Goal: Information Seeking & Learning: Learn about a topic

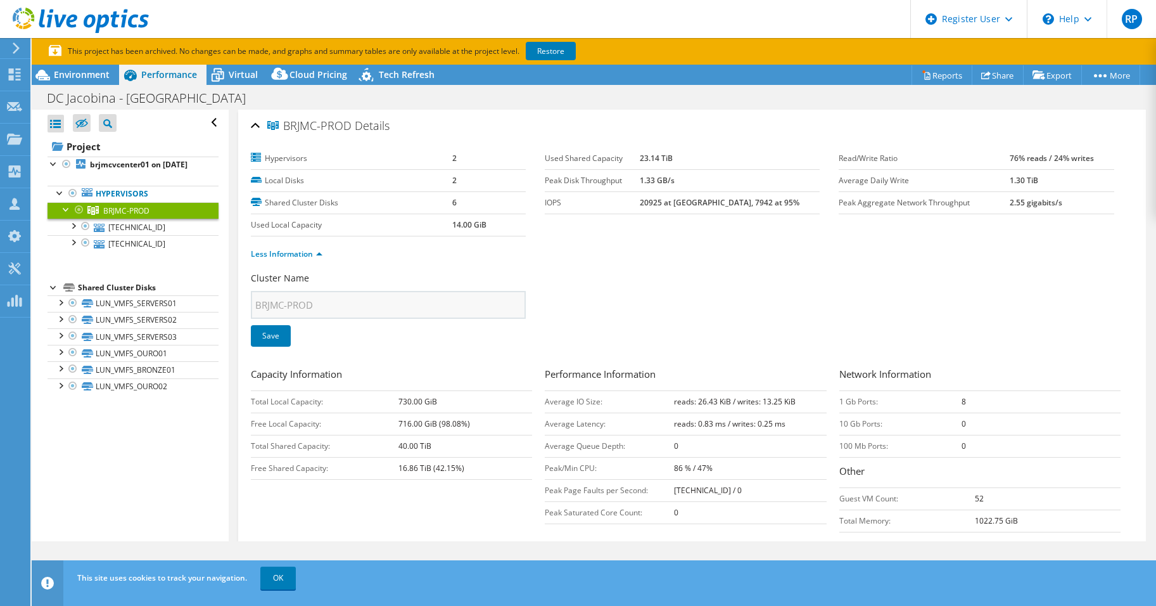
select select "SouthAmerica"
select select "BRL"
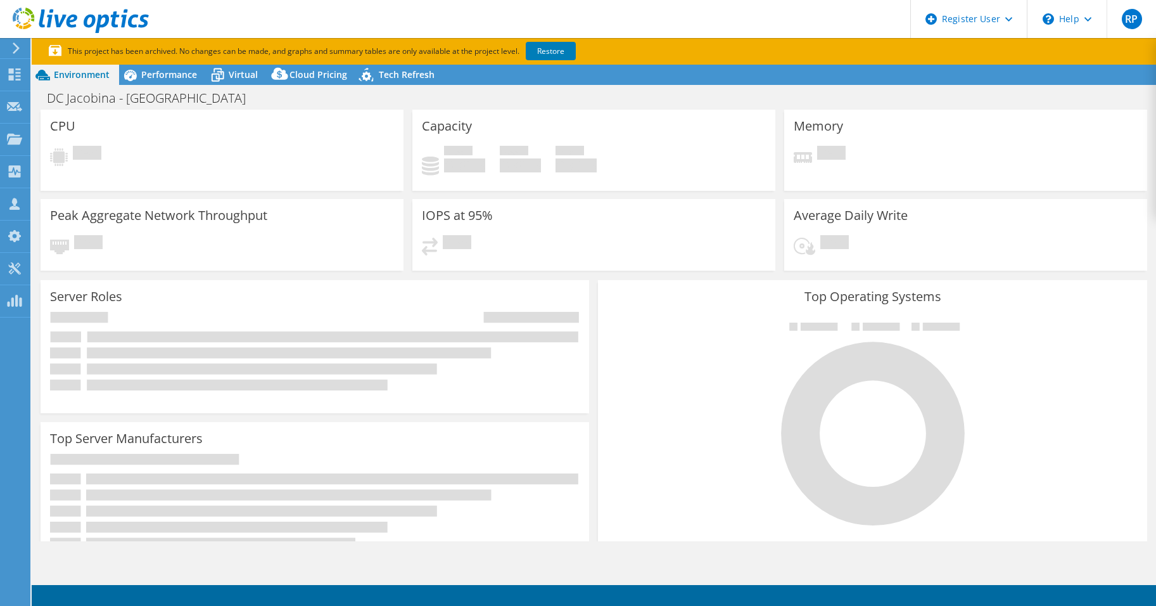
select select "SouthAmerica"
select select "BRL"
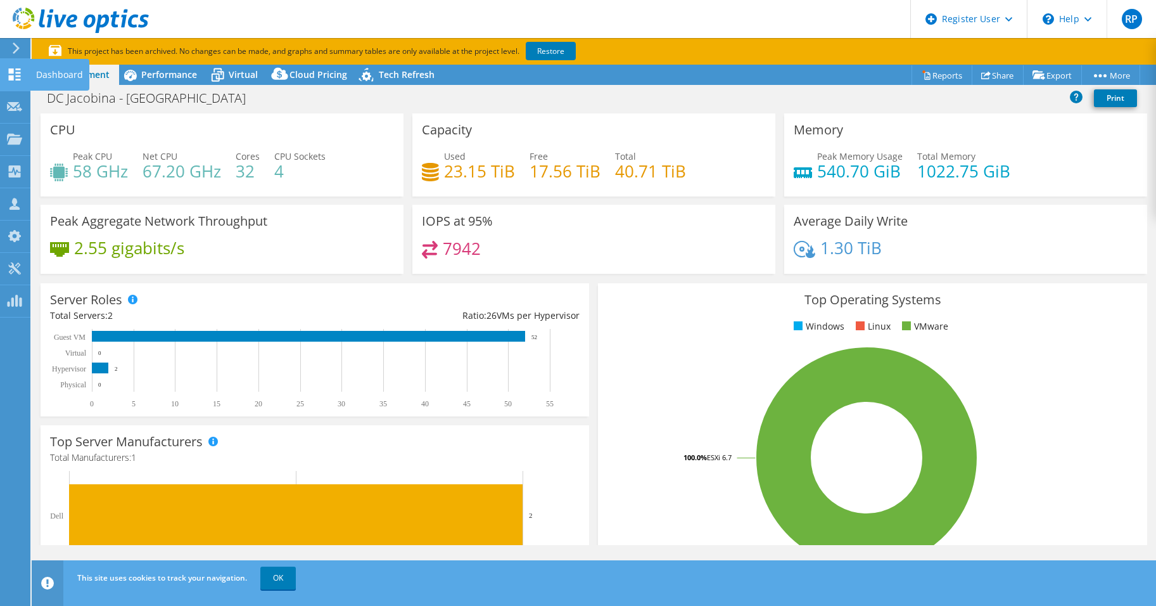
drag, startPoint x: 25, startPoint y: 70, endPoint x: 34, endPoint y: 70, distance: 8.9
click at [34, 70] on div "Dashboard" at bounding box center [60, 75] width 60 height 32
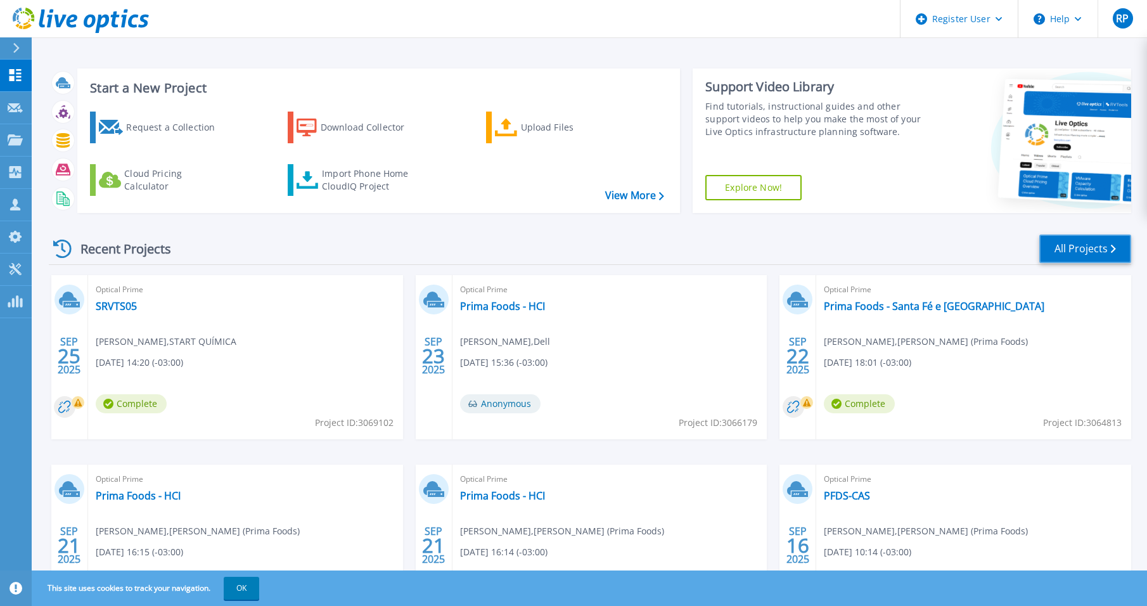
click at [1074, 248] on link "All Projects" at bounding box center [1085, 248] width 92 height 29
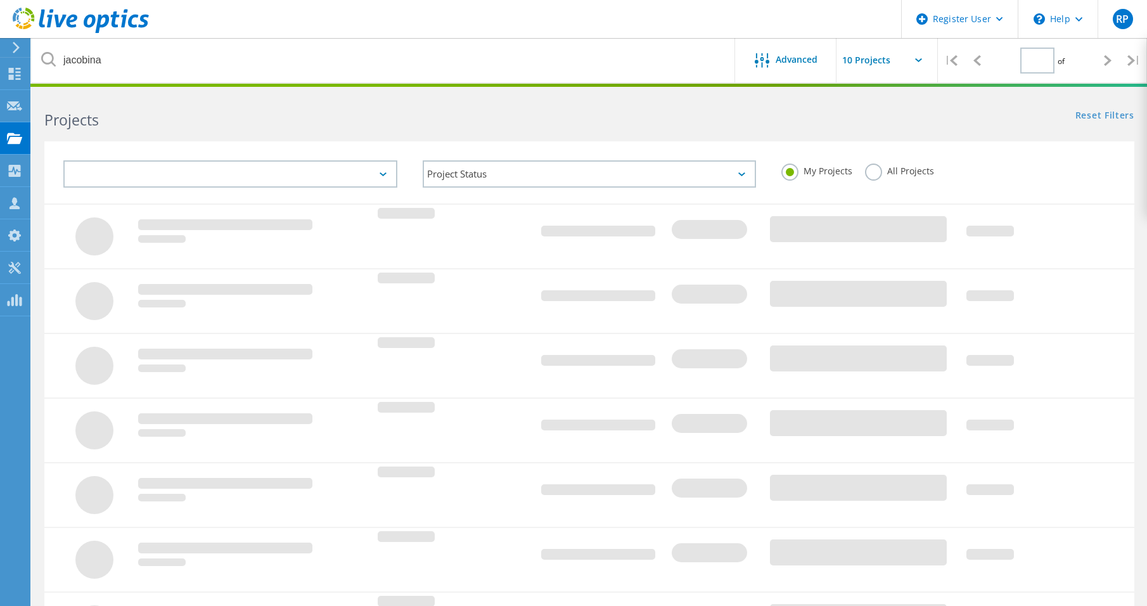
type input "1"
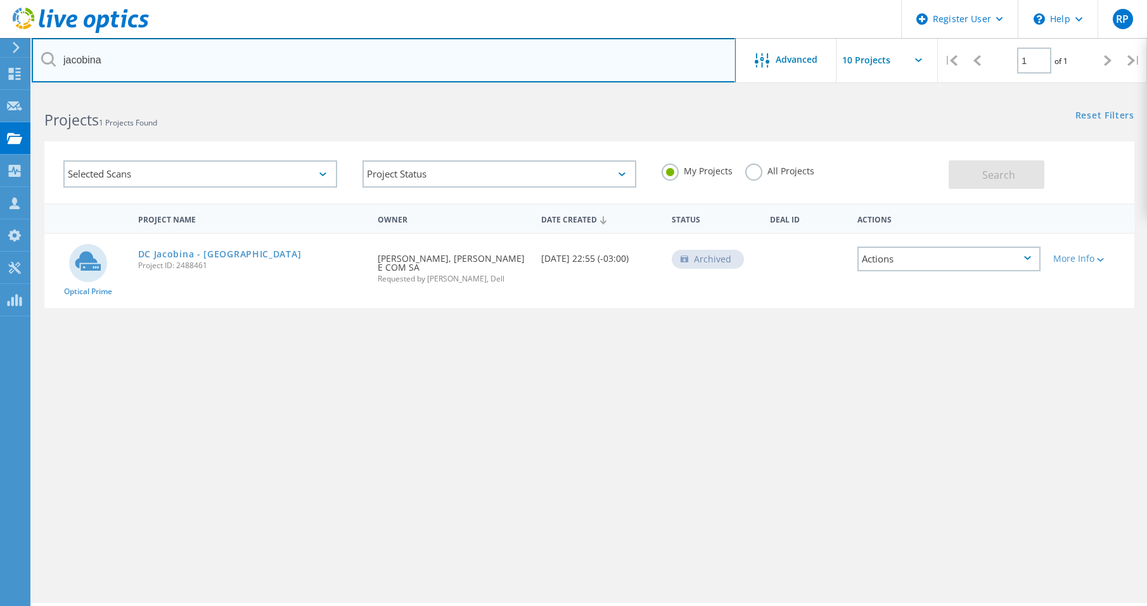
click at [86, 56] on input "jacobina" at bounding box center [384, 60] width 704 height 44
type input "primafoods"
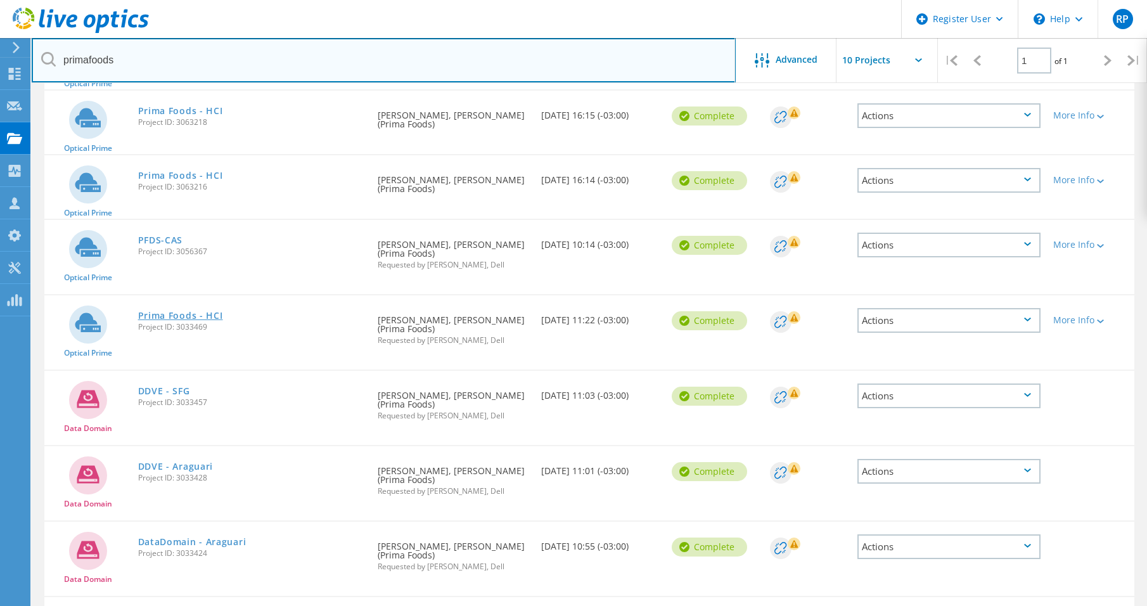
scroll to position [186, 0]
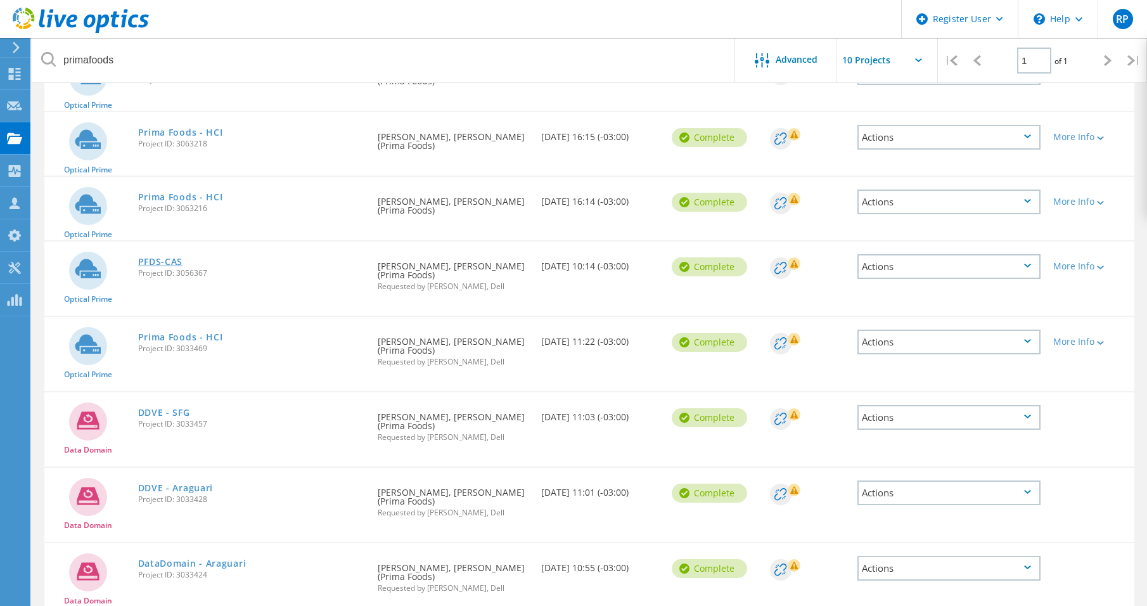
click at [150, 265] on link "PFDS-CAS" at bounding box center [160, 261] width 45 height 9
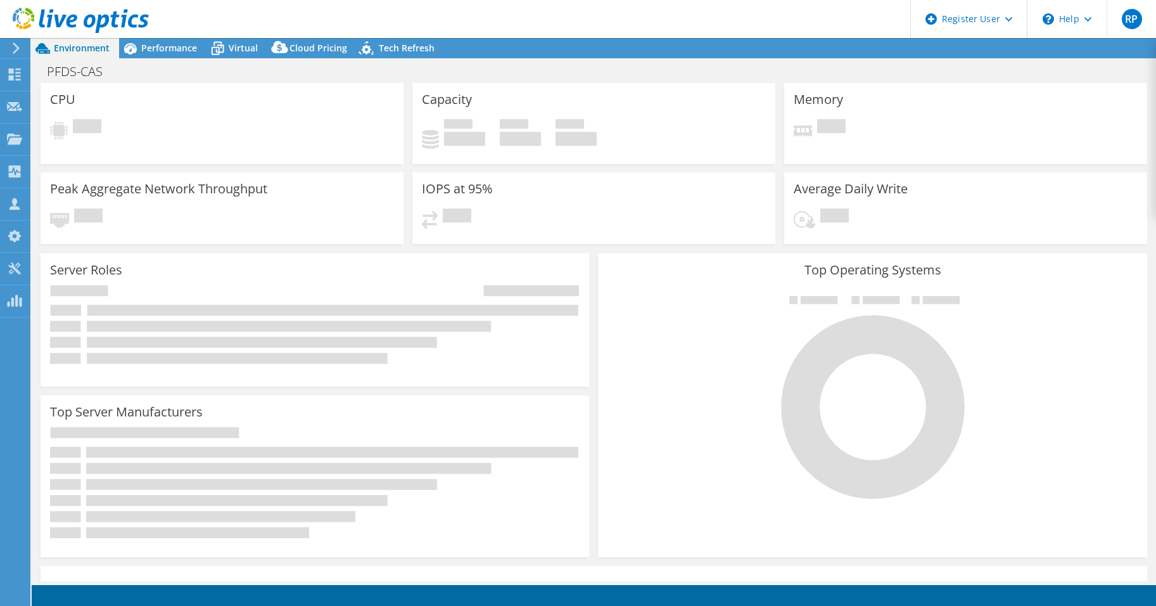
select select "USD"
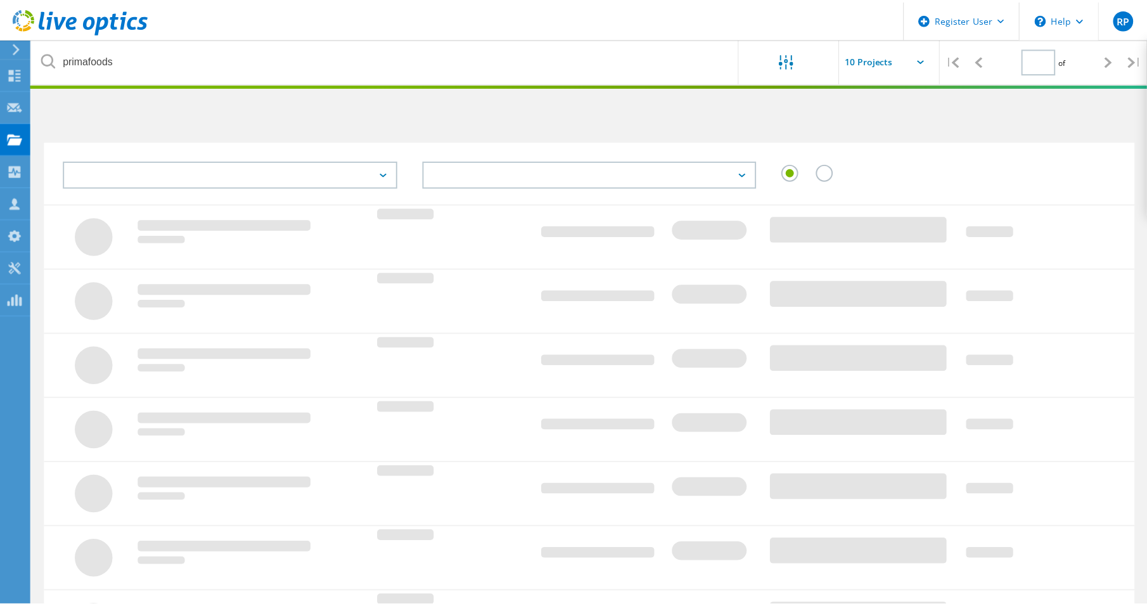
scroll to position [186, 0]
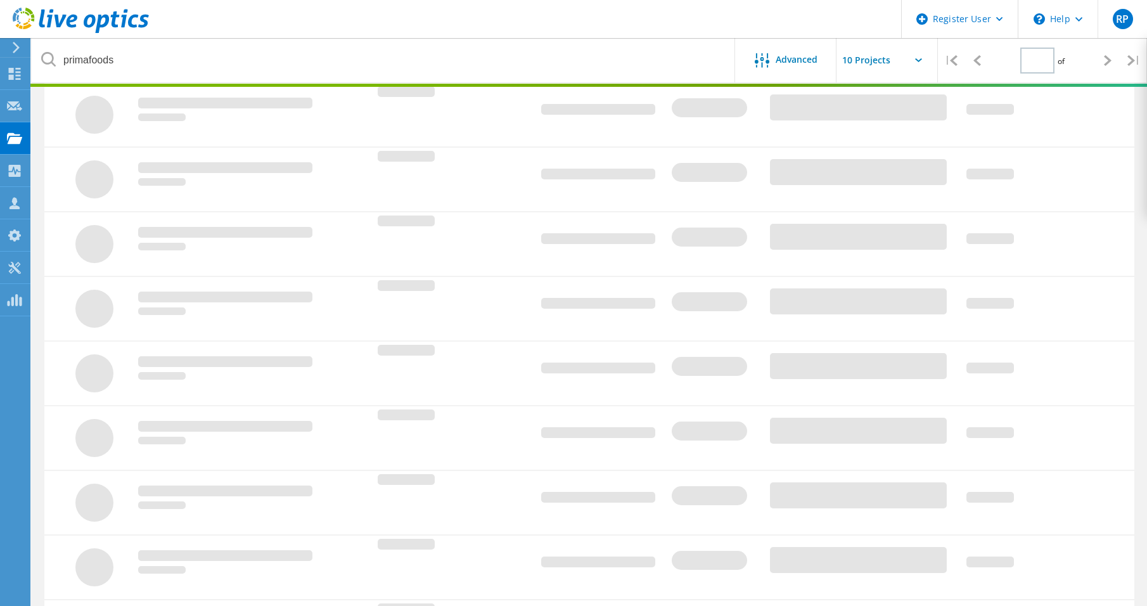
type input "1"
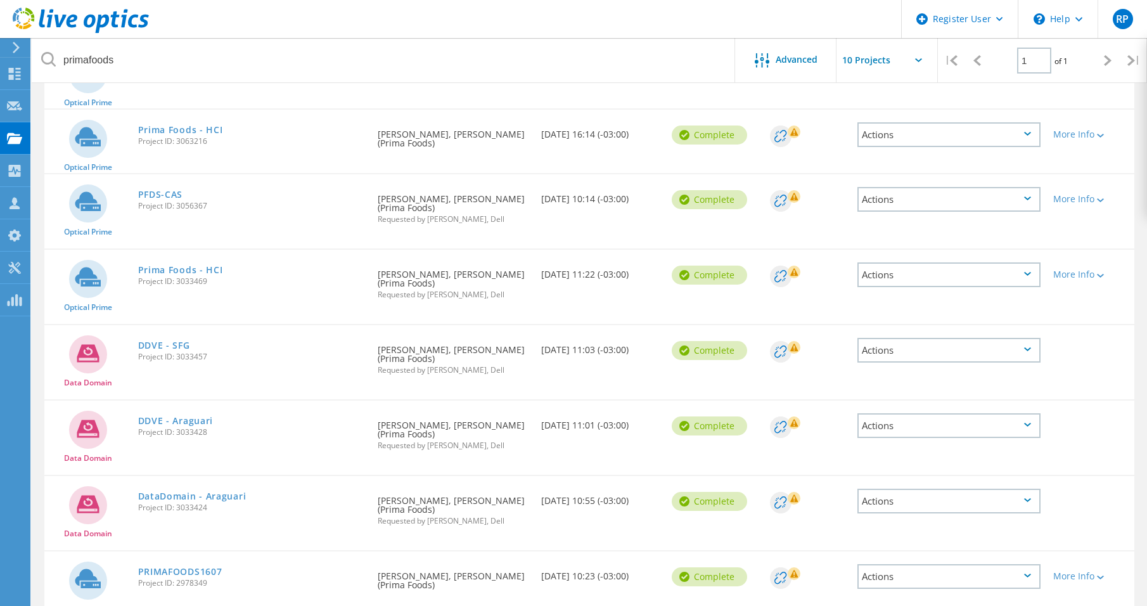
scroll to position [313, 0]
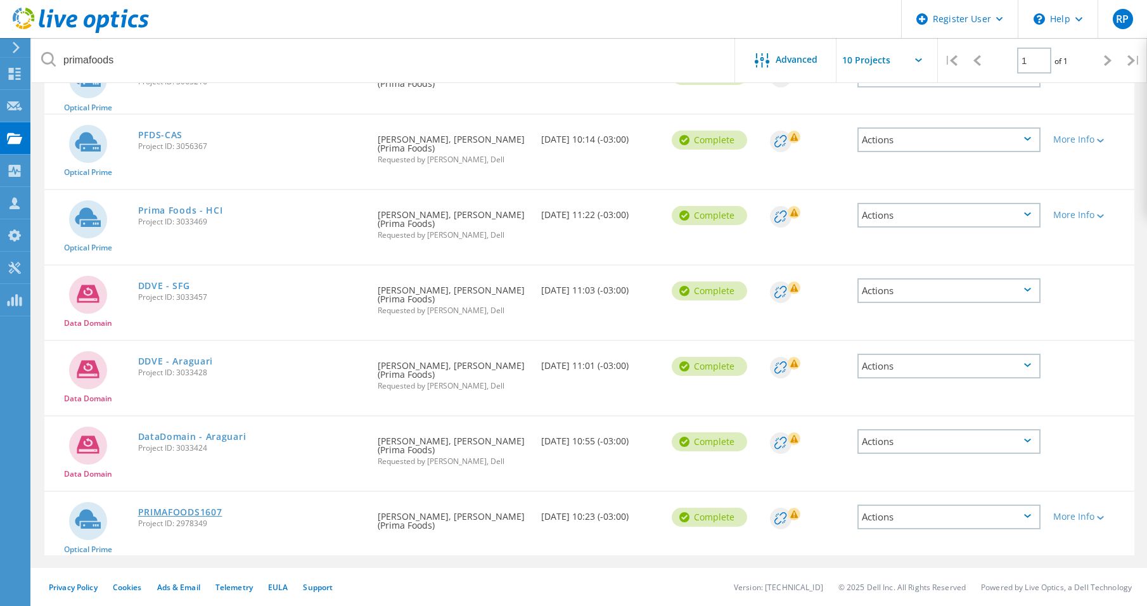
click at [178, 511] on link "PRIMAFOODS1607" at bounding box center [180, 511] width 84 height 9
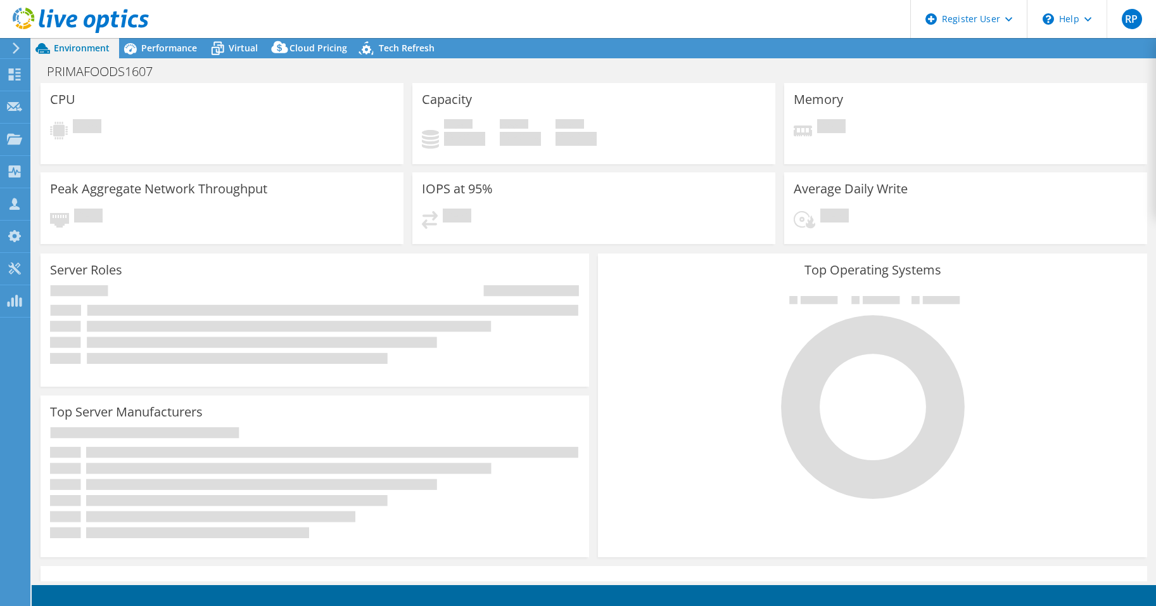
select select "USEast"
select select "BRL"
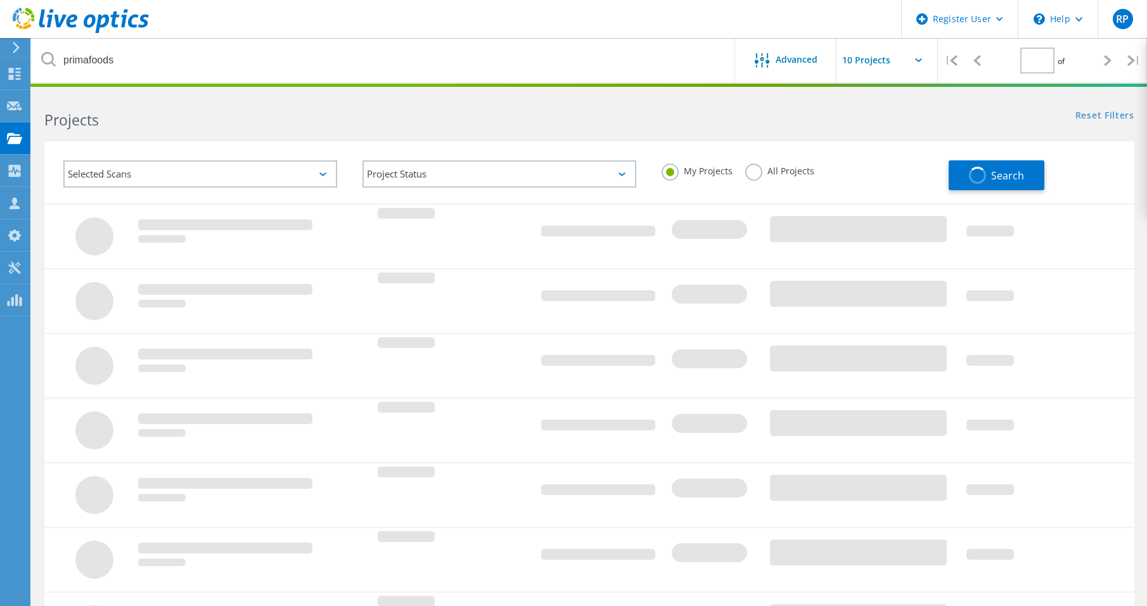
type input "1"
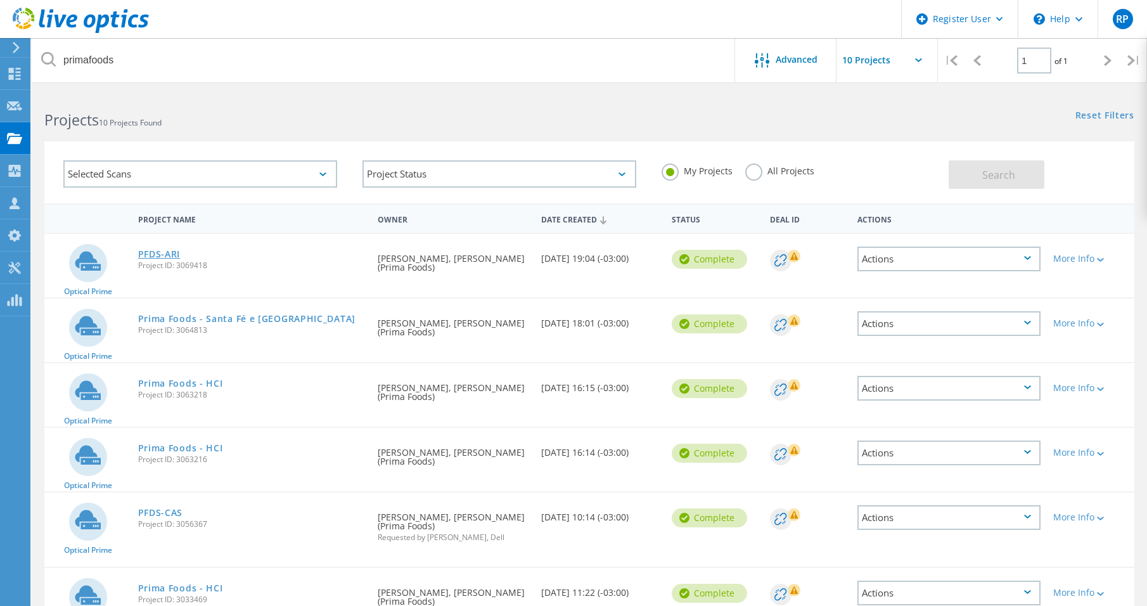
click at [169, 255] on link "PFDS-ARI" at bounding box center [159, 254] width 42 height 9
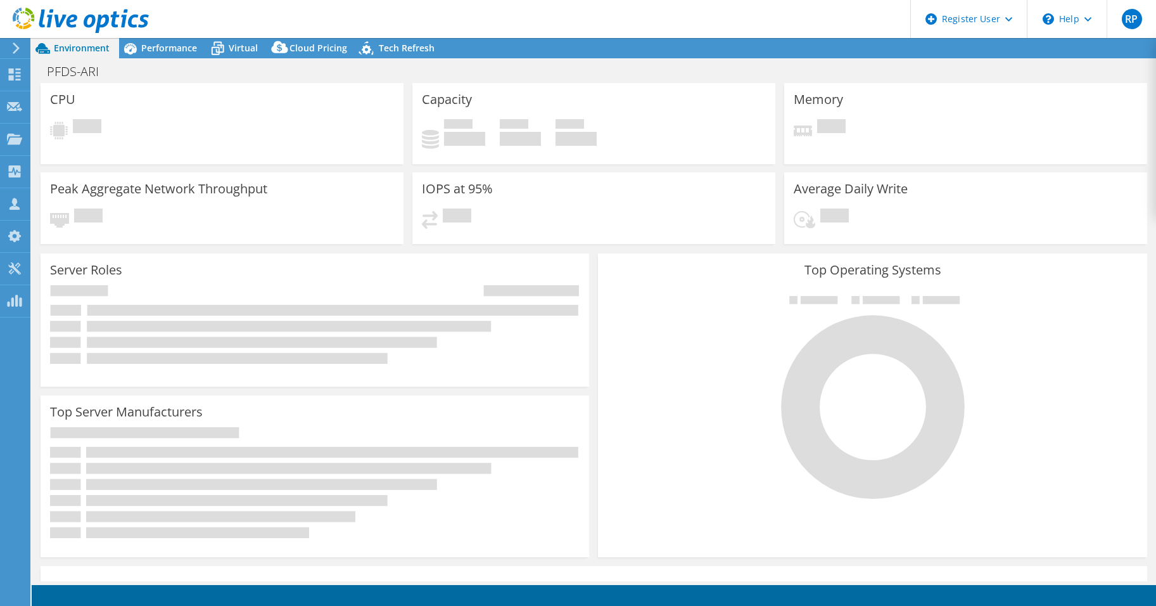
select select "USD"
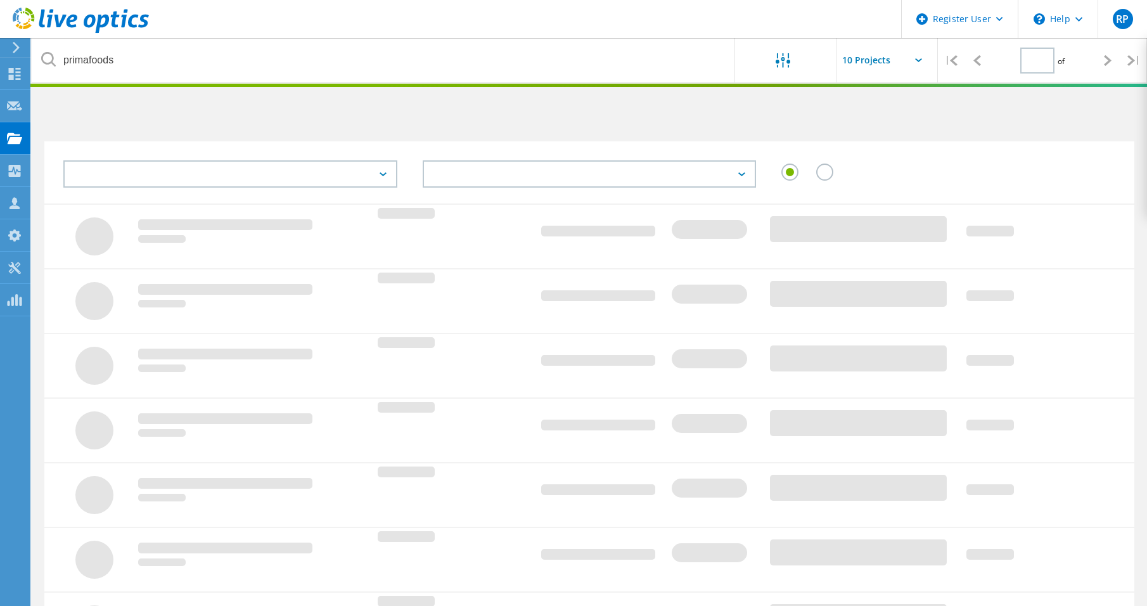
type input "1"
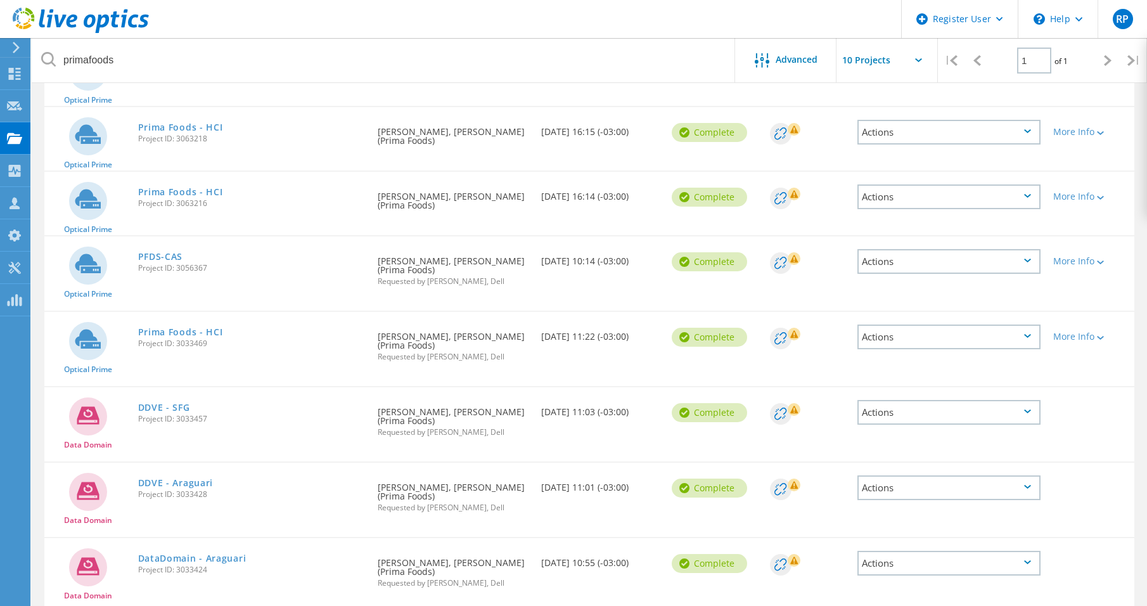
scroll to position [251, 0]
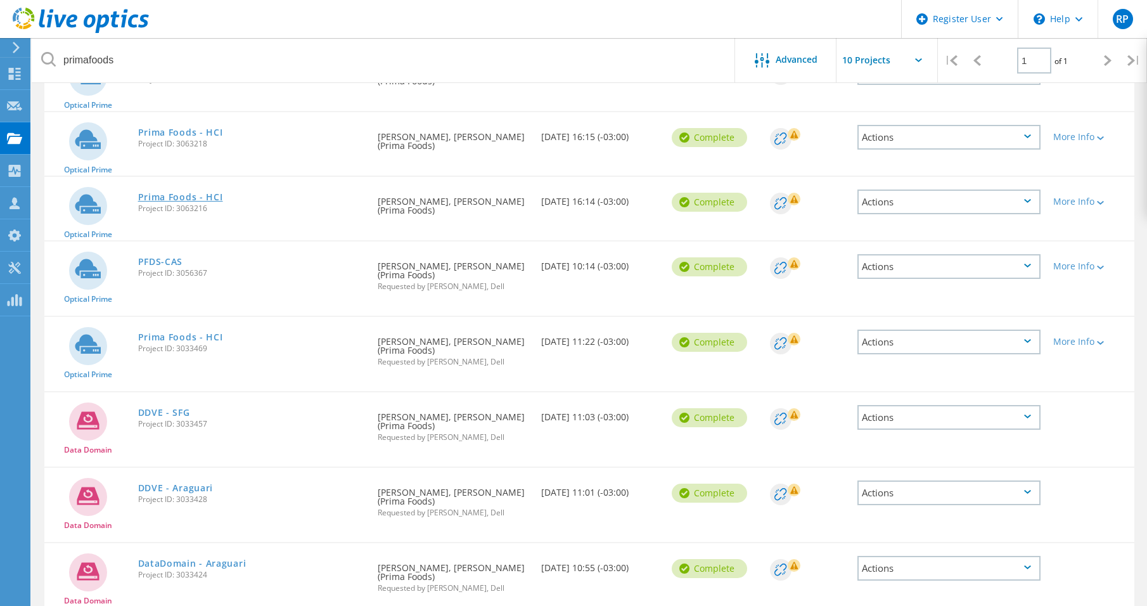
click at [185, 194] on link "Prima Foods - HCI" at bounding box center [180, 197] width 85 height 9
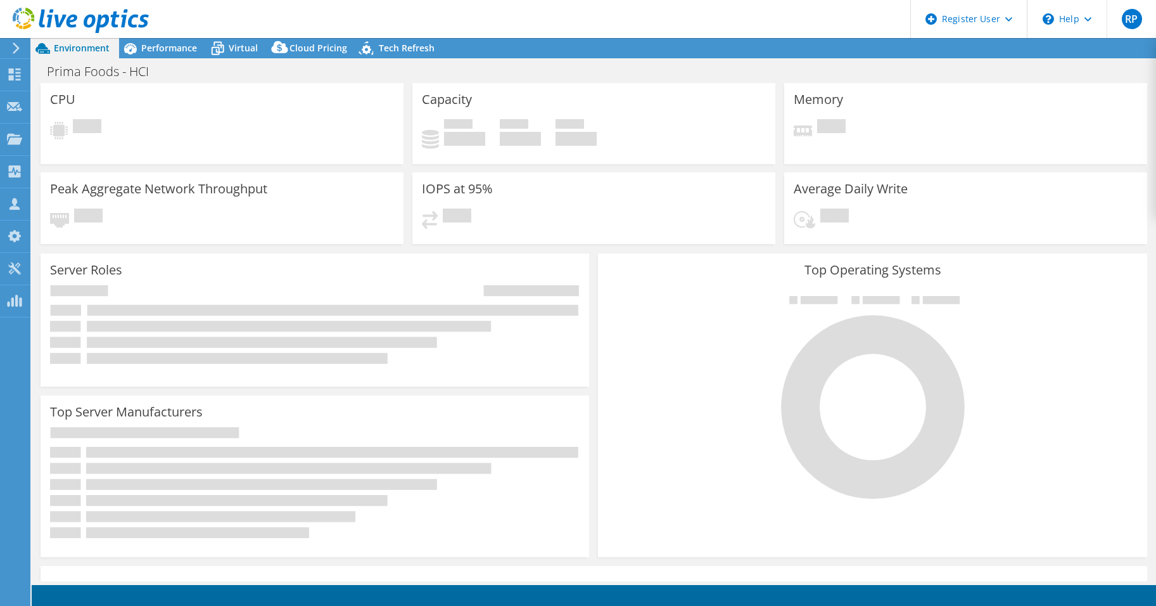
select select "USD"
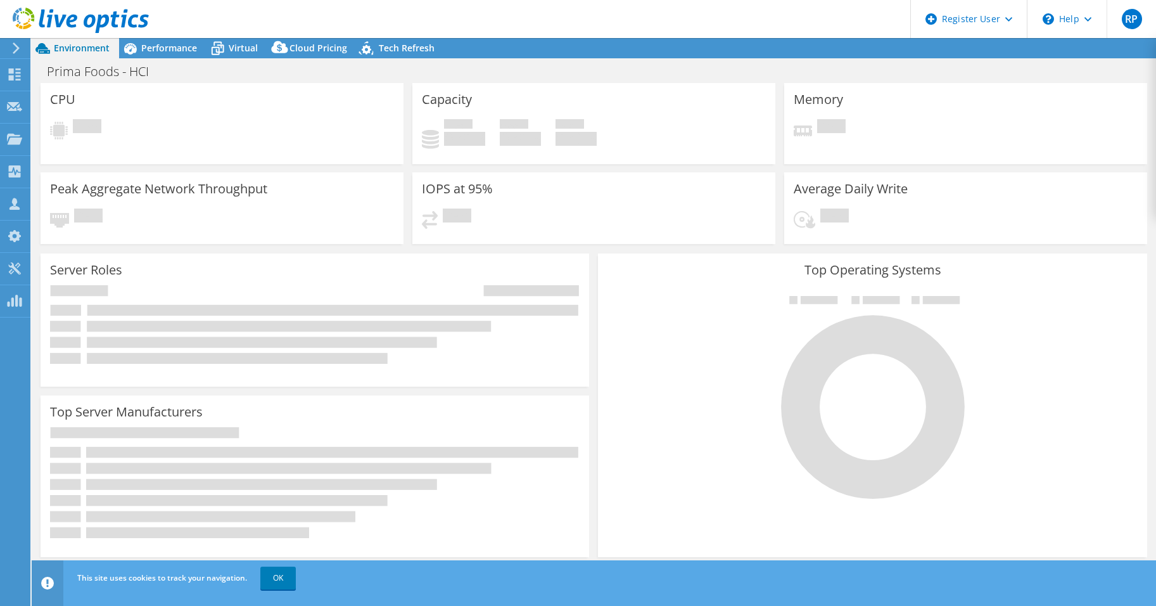
radio input "true"
radio input "false"
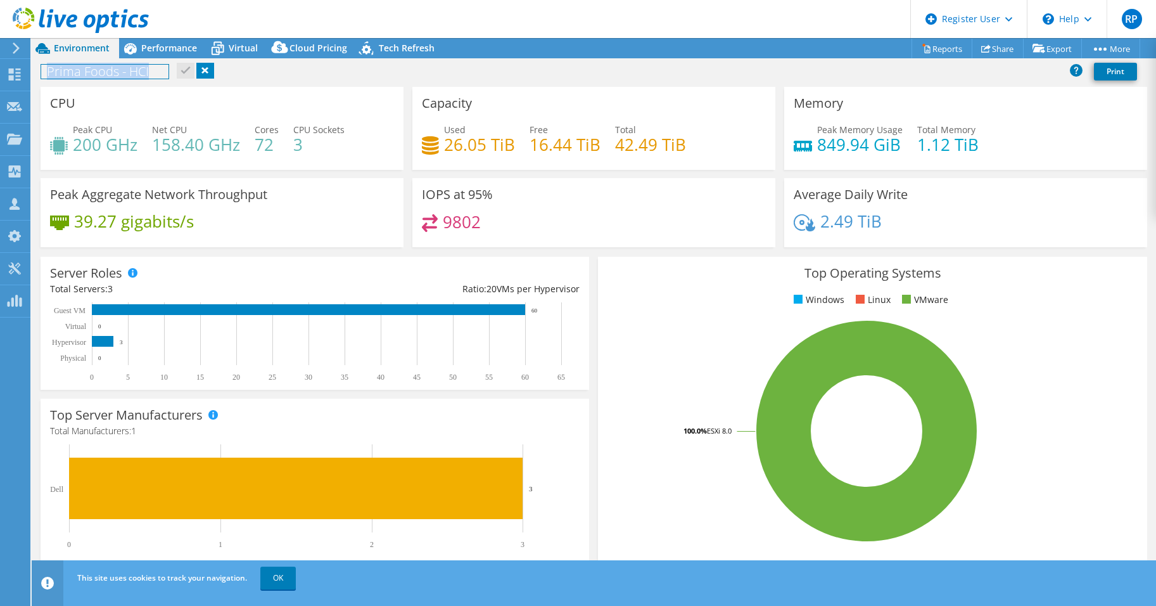
drag, startPoint x: 153, startPoint y: 73, endPoint x: 47, endPoint y: 73, distance: 106.4
click at [47, 73] on h1 "Prima Foods - HCI" at bounding box center [104, 72] width 127 height 14
copy h1 "Prima Foods - HCI"
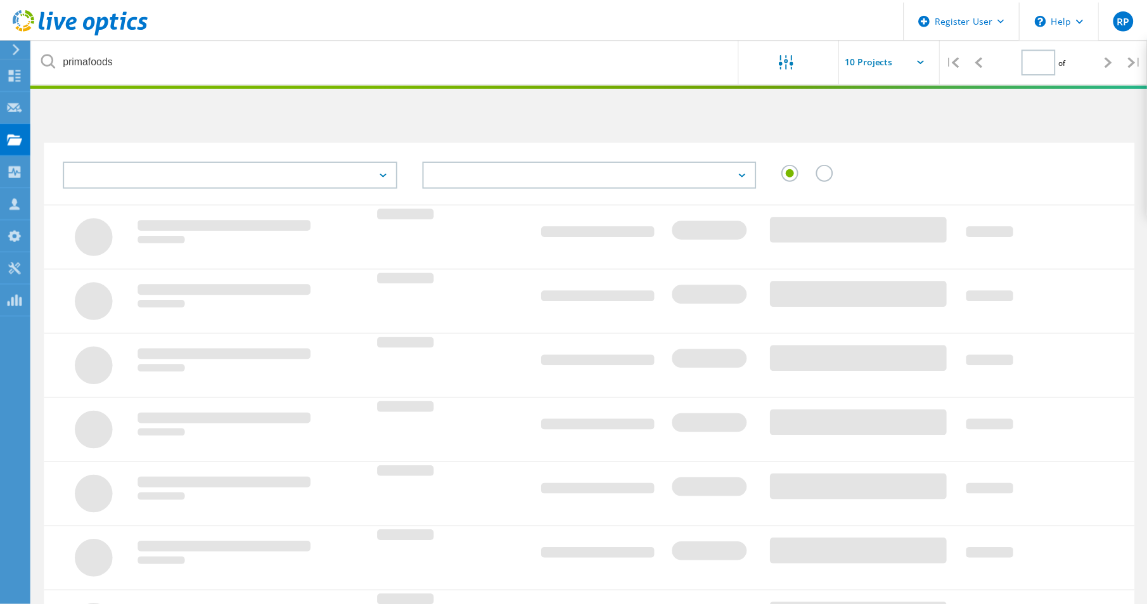
scroll to position [251, 0]
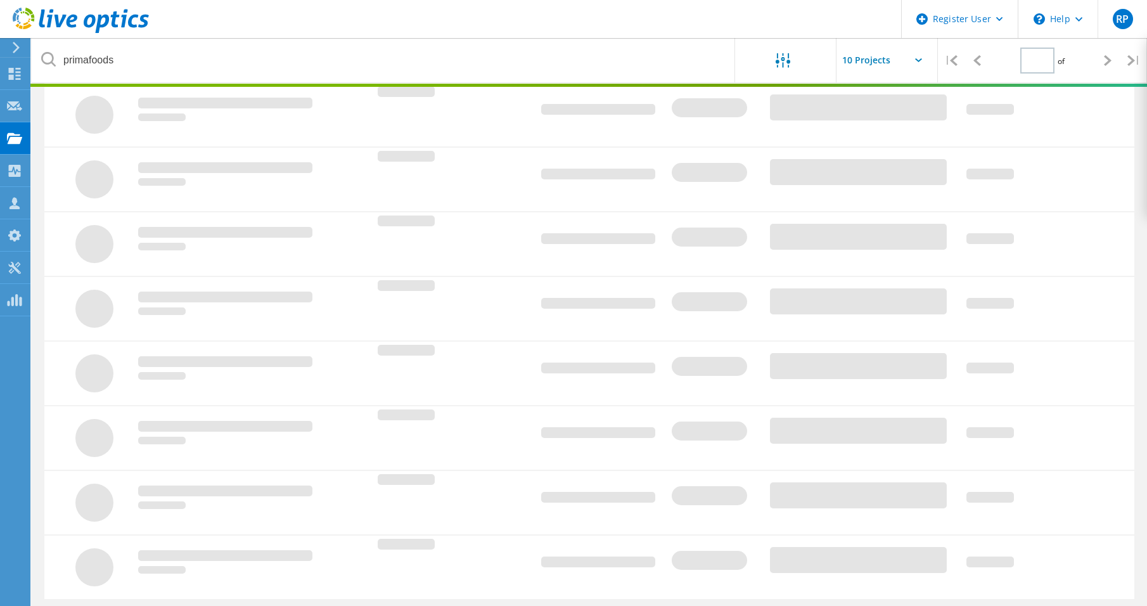
type input "1"
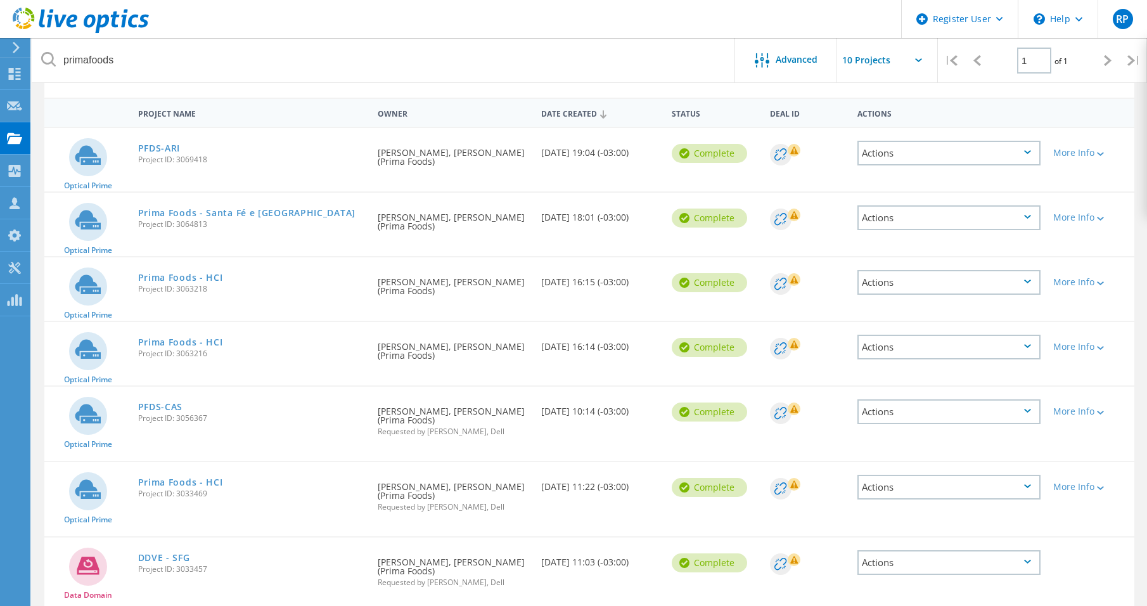
scroll to position [0, 0]
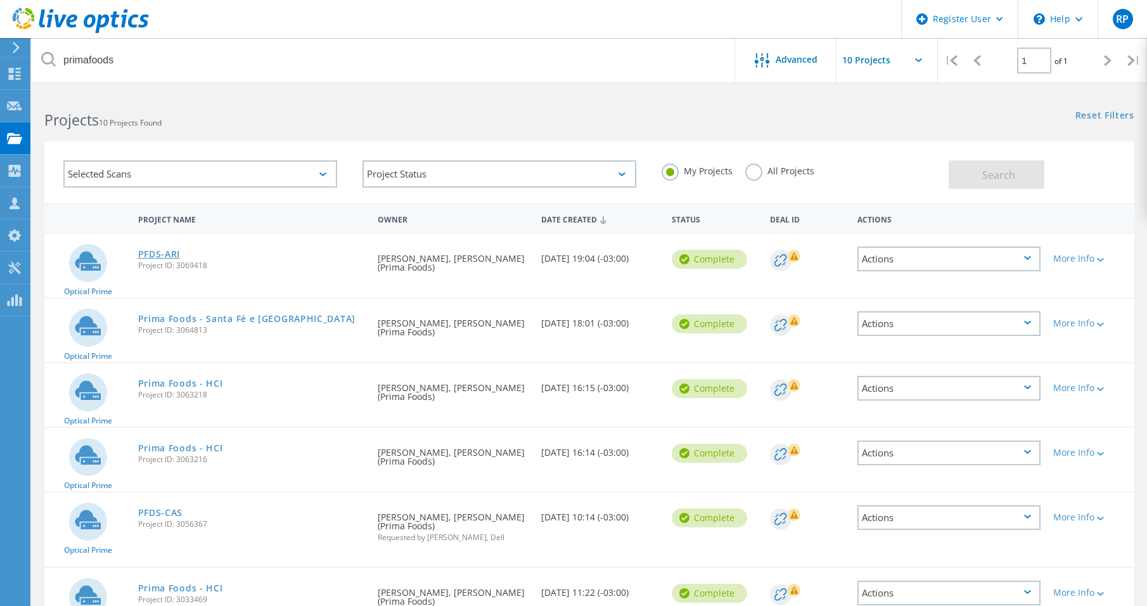
click at [163, 252] on link "PFDS-ARI" at bounding box center [159, 254] width 42 height 9
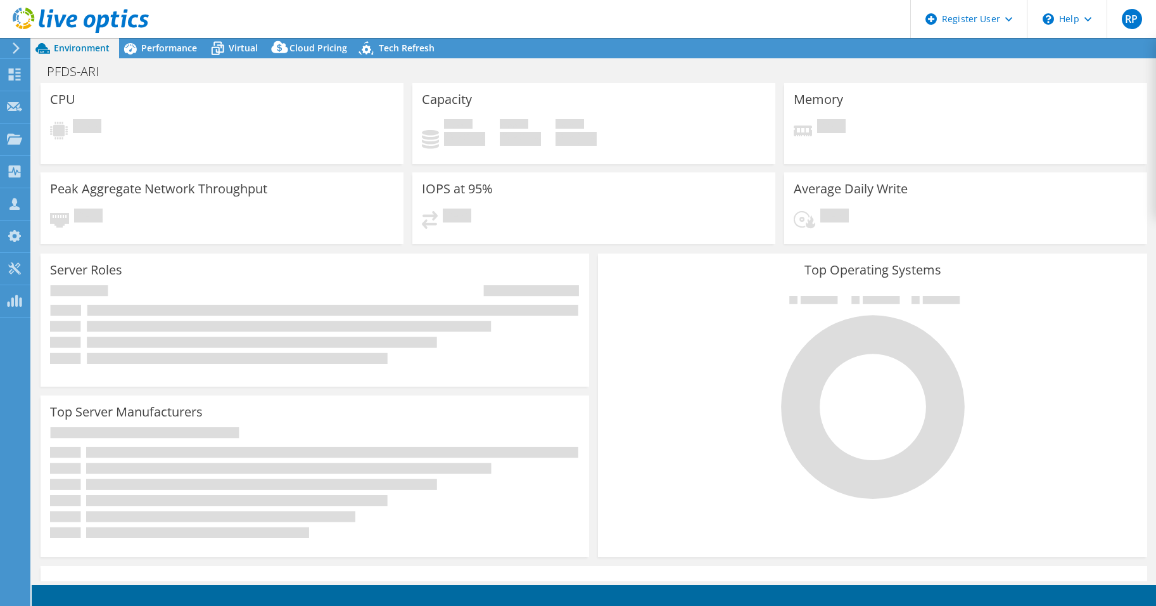
select select "USD"
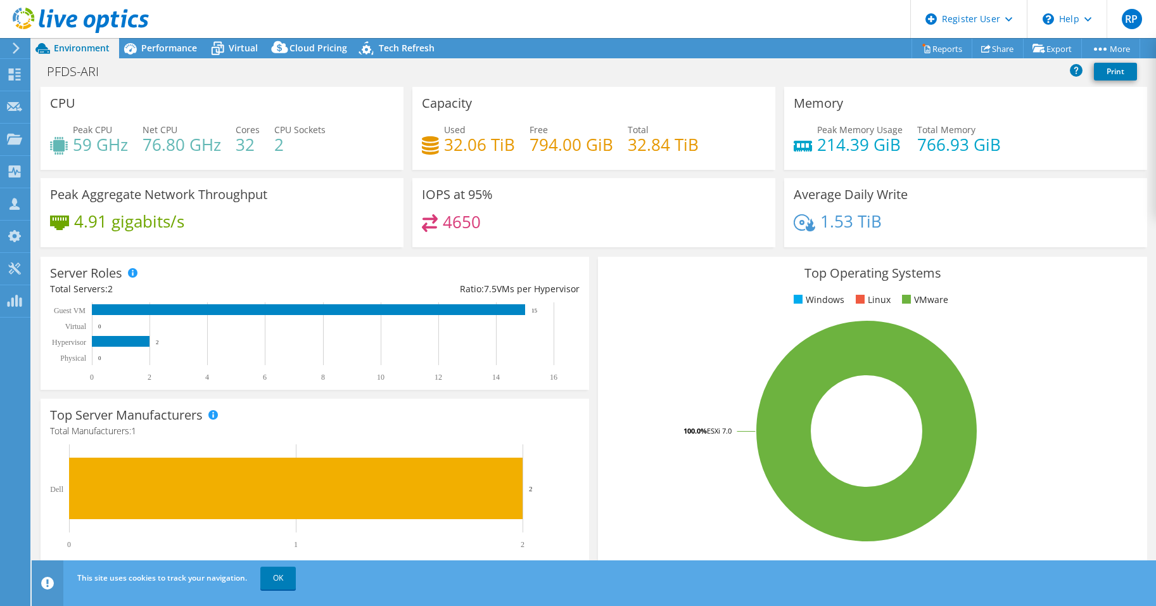
drag, startPoint x: 175, startPoint y: 54, endPoint x: 170, endPoint y: 71, distance: 17.7
click at [175, 54] on div "Performance" at bounding box center [162, 48] width 87 height 20
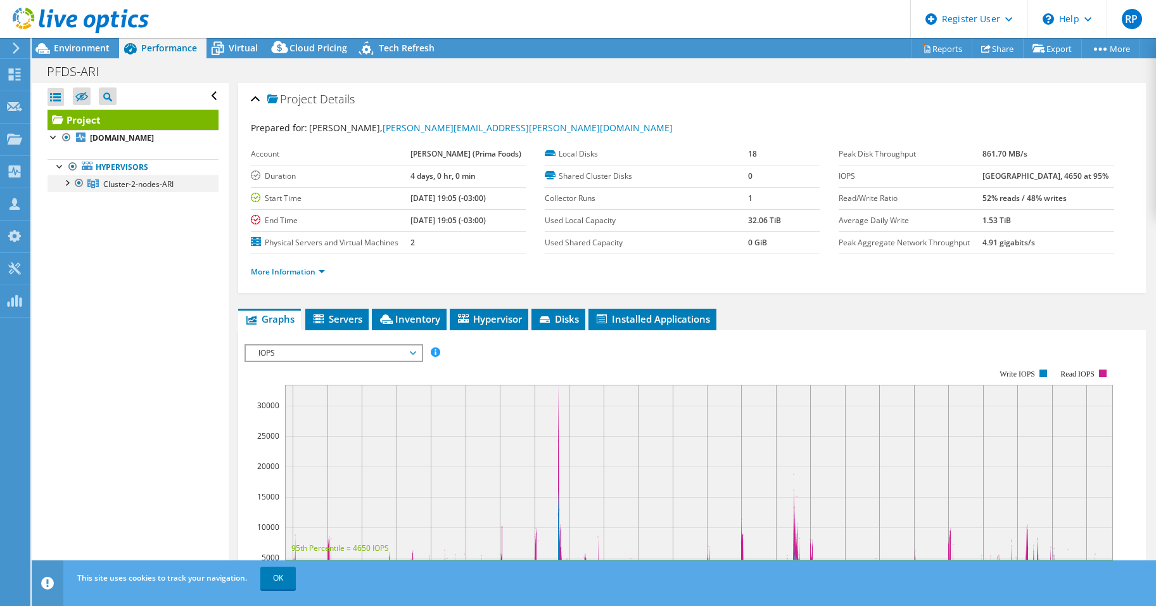
click at [69, 184] on div at bounding box center [66, 182] width 13 height 13
click at [115, 205] on link "pfds-ari02.mataboi.com" at bounding box center [133, 200] width 171 height 16
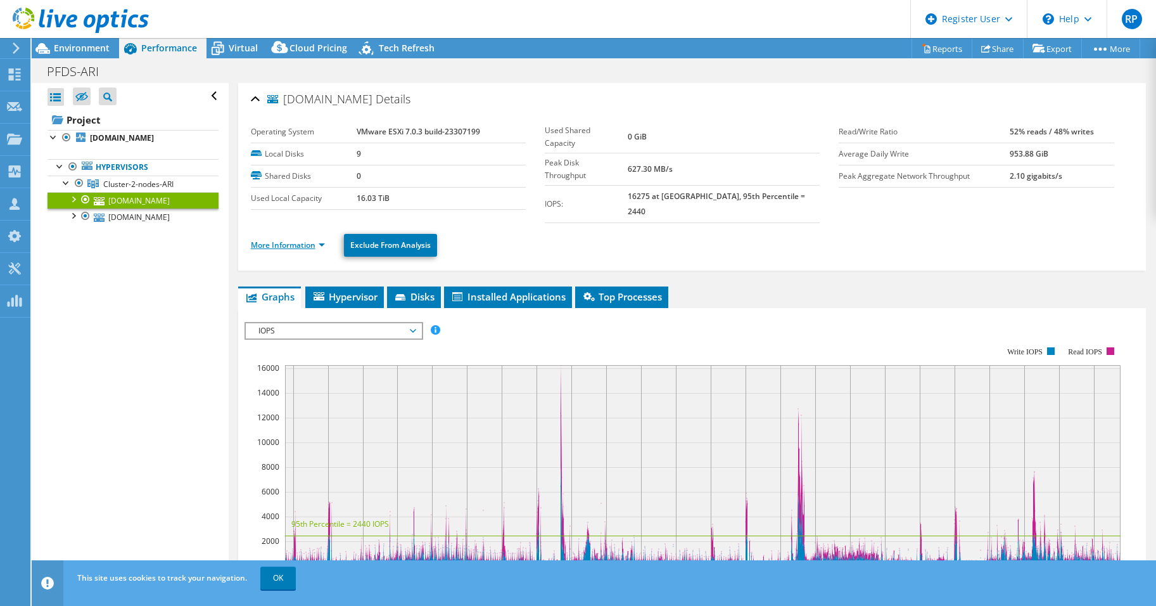
click at [321, 239] on link "More Information" at bounding box center [288, 244] width 74 height 11
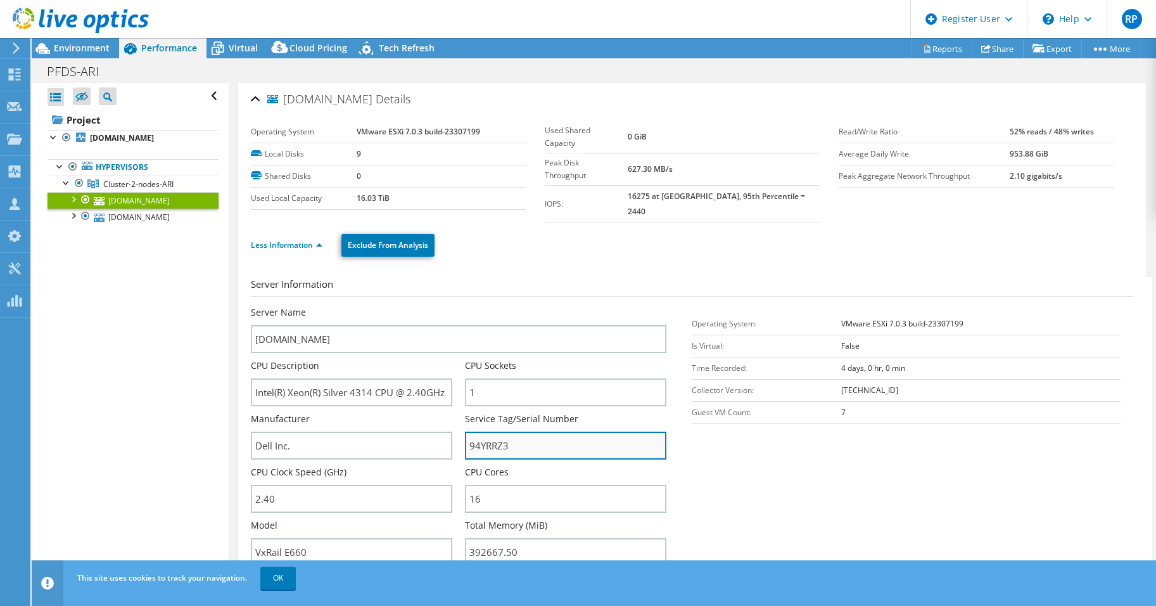
click at [490, 431] on input "94YRRZ3" at bounding box center [565, 445] width 201 height 28
drag, startPoint x: 423, startPoint y: 130, endPoint x: 386, endPoint y: 134, distance: 36.9
click at [386, 134] on b "VMware ESXi 7.0.3 build-23307199" at bounding box center [419, 131] width 124 height 11
click at [62, 69] on div "Dashboard" at bounding box center [60, 75] width 60 height 32
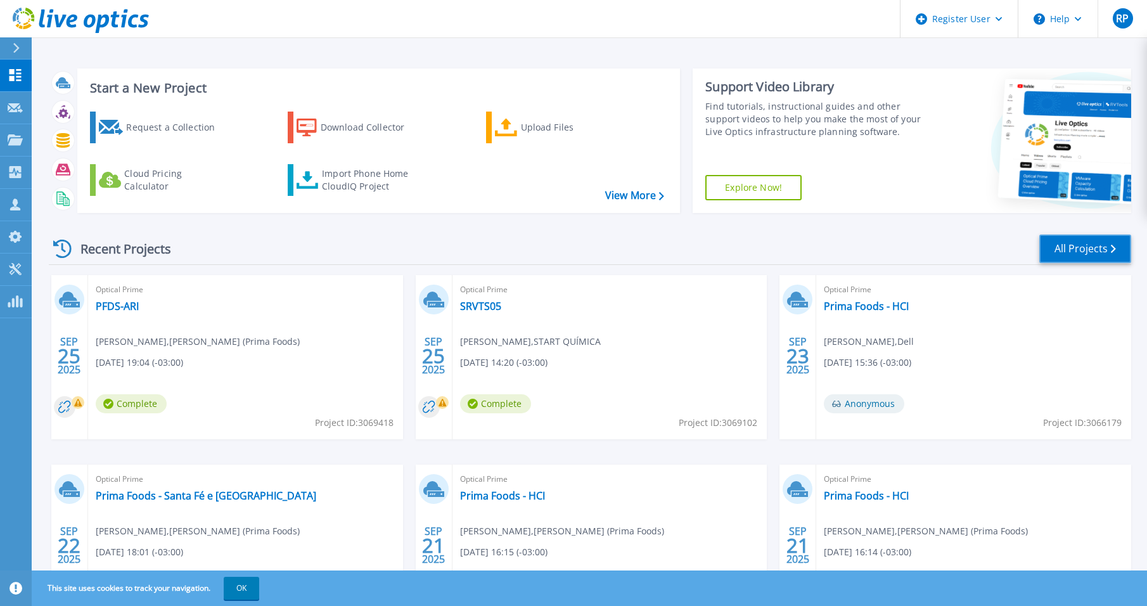
drag, startPoint x: 1076, startPoint y: 247, endPoint x: 972, endPoint y: 254, distance: 104.1
click at [1075, 247] on link "All Projects" at bounding box center [1085, 248] width 92 height 29
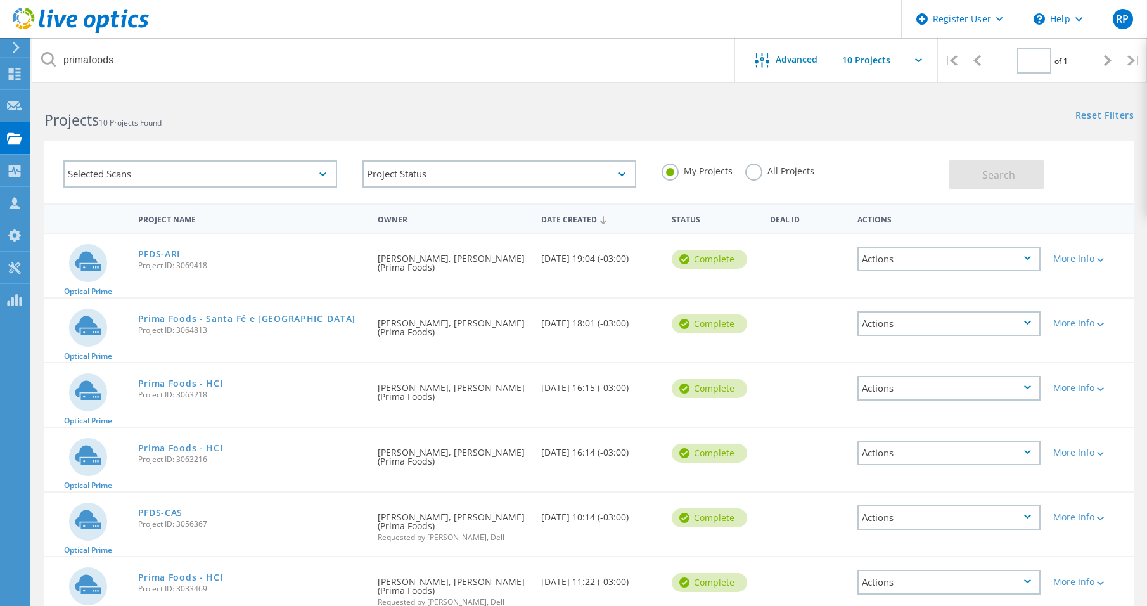
type input "1"
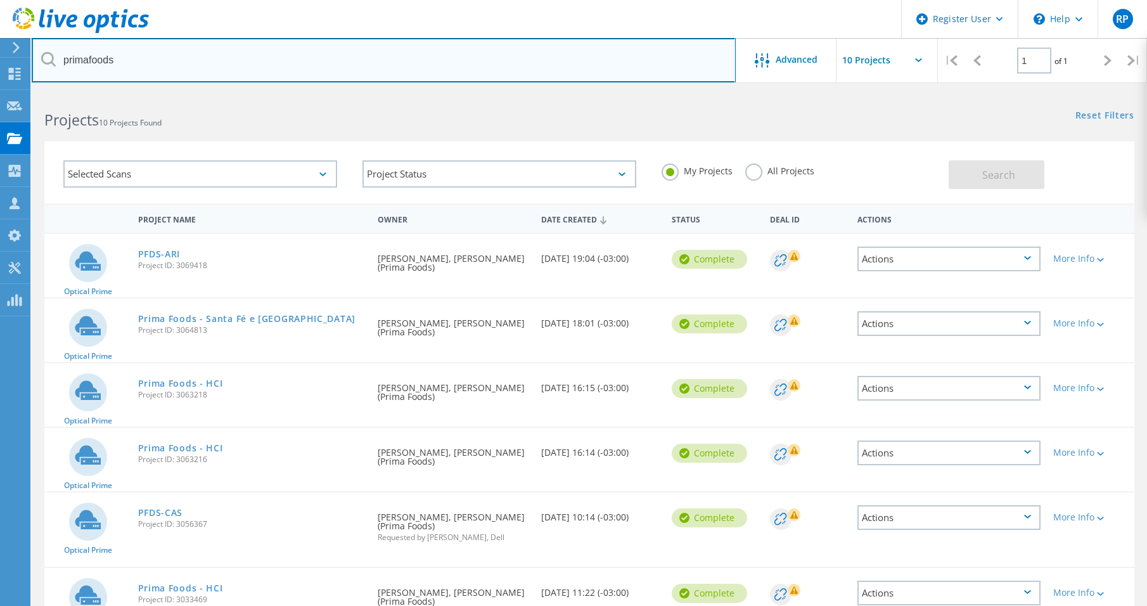
click at [91, 60] on input "primafoods" at bounding box center [384, 60] width 704 height 44
type input "login"
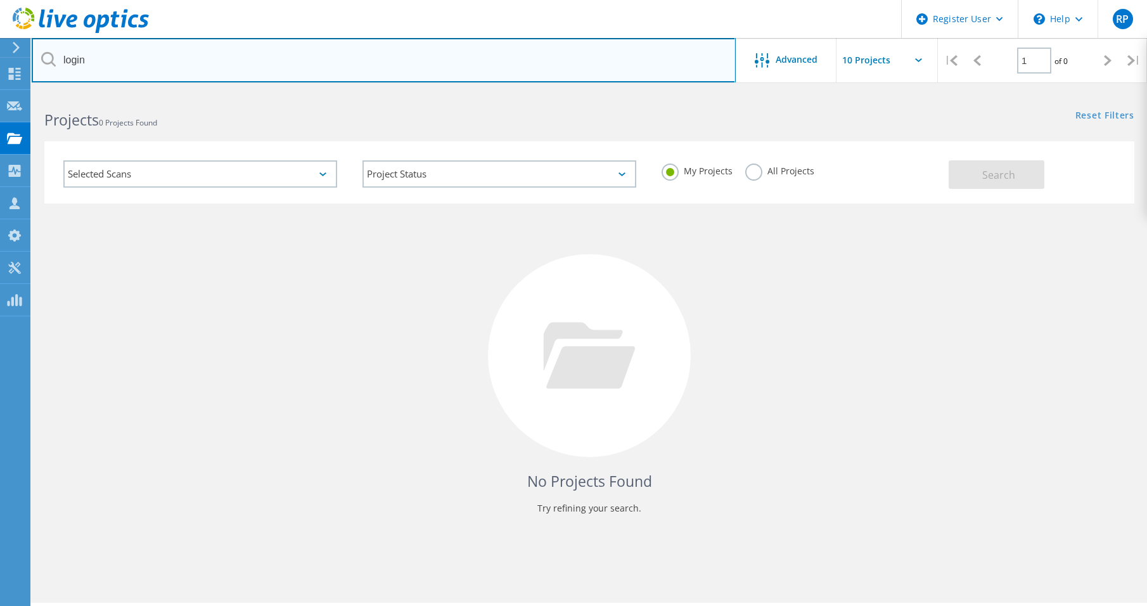
click at [91, 60] on input "login" at bounding box center [384, 60] width 704 height 44
